Goal: Task Accomplishment & Management: Use online tool/utility

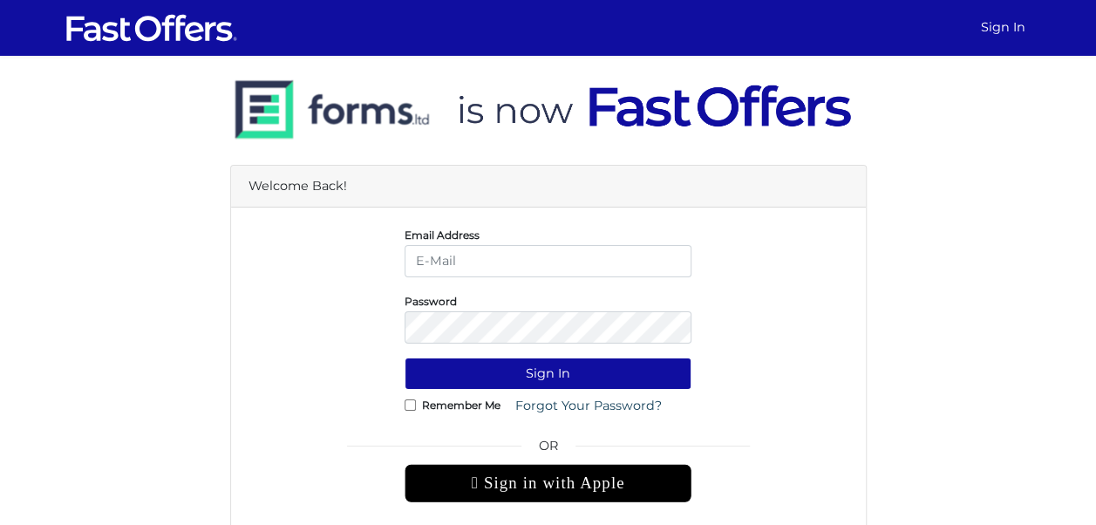
click at [584, 258] on input "email" at bounding box center [548, 261] width 287 height 32
type input "christiangarcia@property.ca"
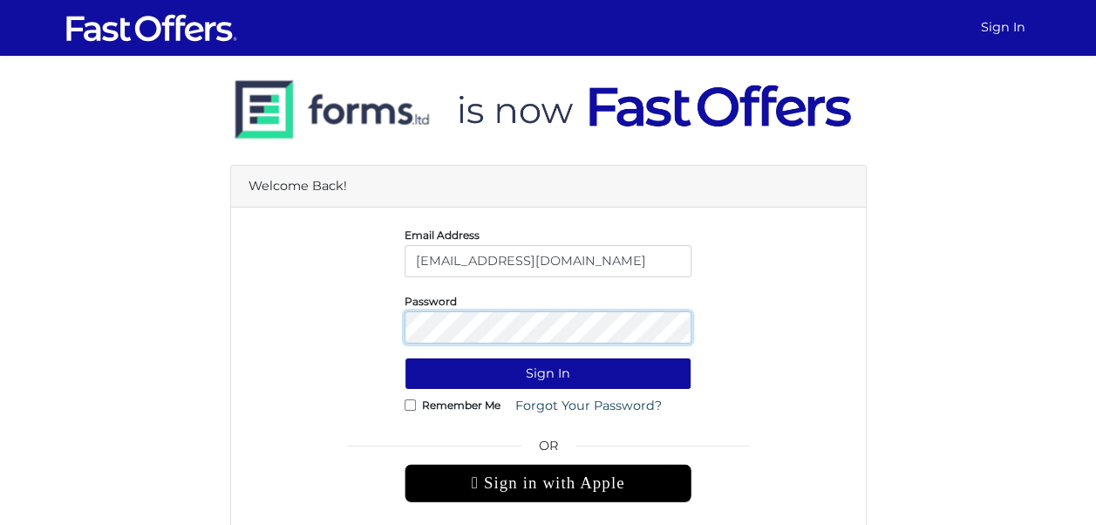
click at [405, 357] on button "Sign In" at bounding box center [548, 373] width 287 height 32
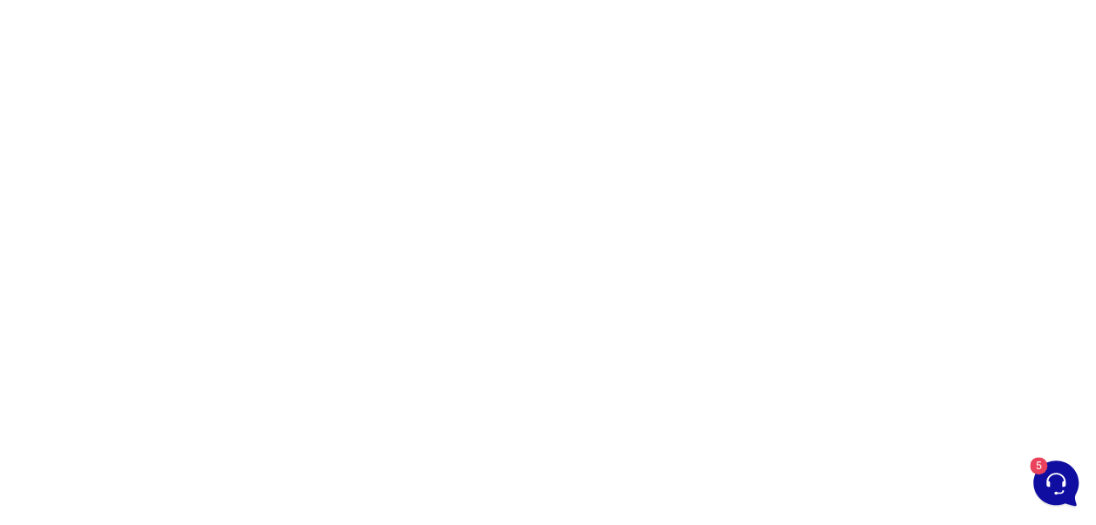
scroll to position [183, 0]
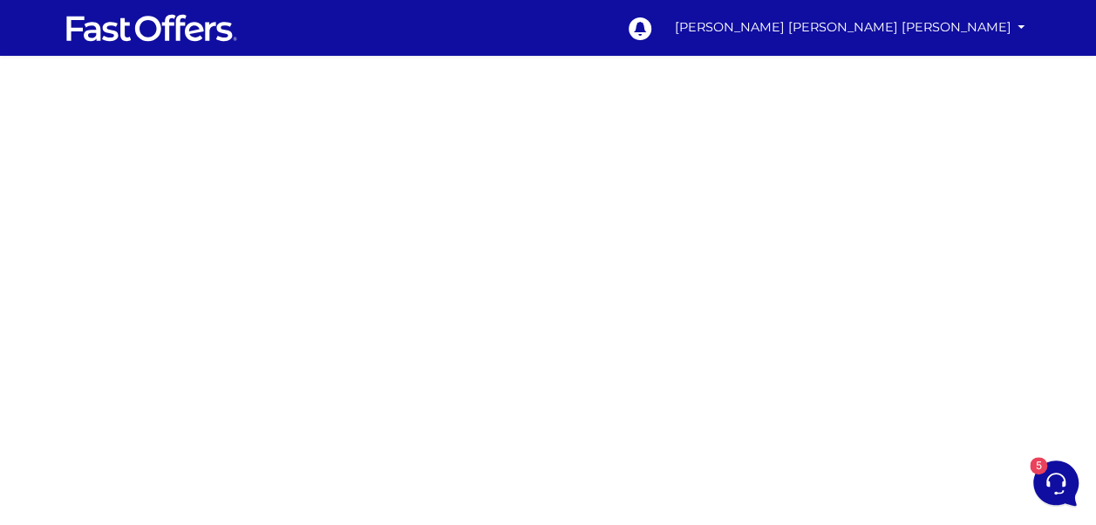
scroll to position [186, 0]
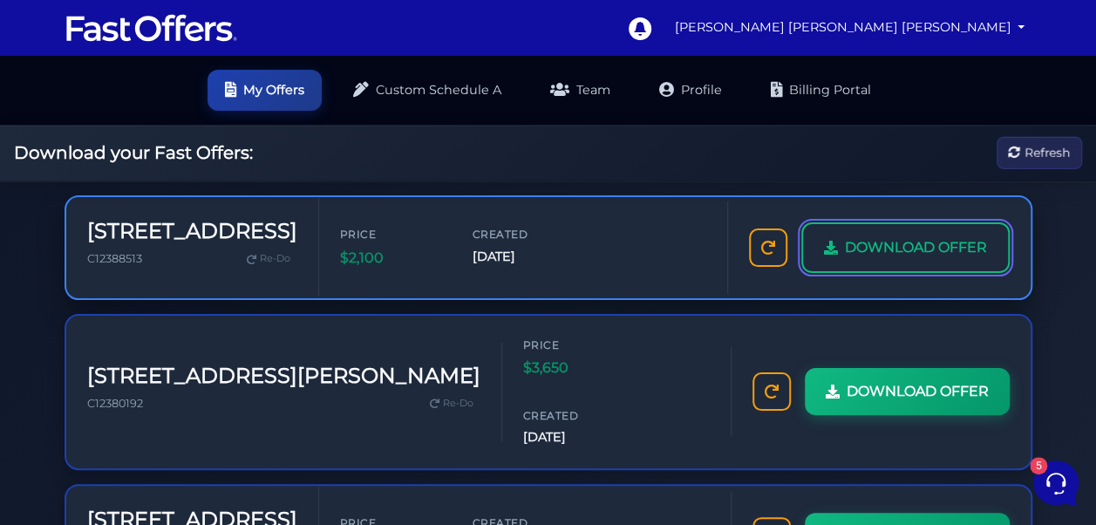
click at [903, 235] on link "DOWNLOAD OFFER" at bounding box center [905, 247] width 208 height 51
